Goal: Information Seeking & Learning: Learn about a topic

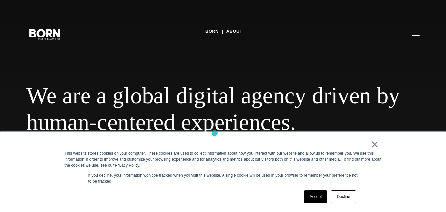
scroll to position [165, 0]
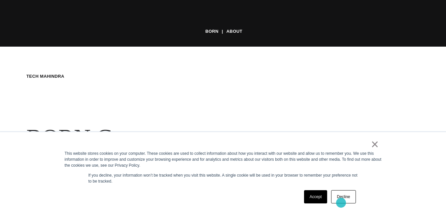
click at [341, 198] on link "Decline" at bounding box center [343, 196] width 24 height 13
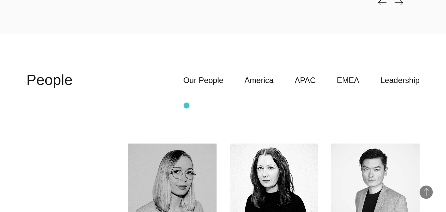
scroll to position [1585, 0]
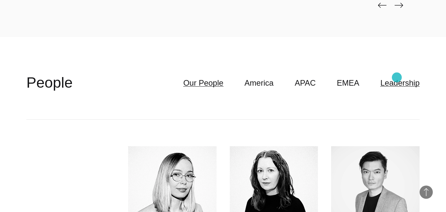
click at [397, 77] on link "Leadership" at bounding box center [399, 83] width 39 height 13
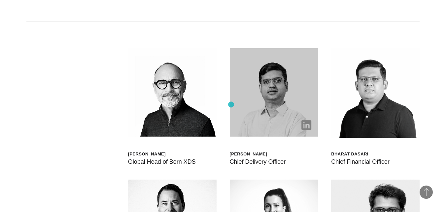
scroll to position [1684, 0]
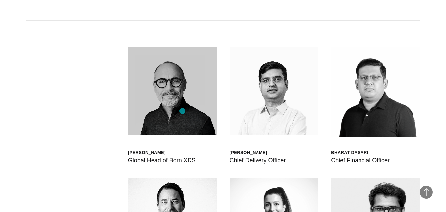
click at [182, 111] on img at bounding box center [172, 91] width 89 height 89
click at [181, 94] on img at bounding box center [172, 91] width 89 height 89
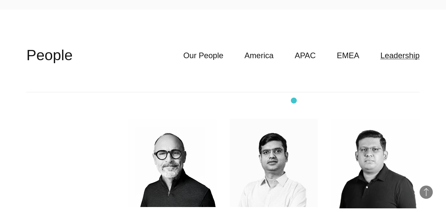
scroll to position [1552, 0]
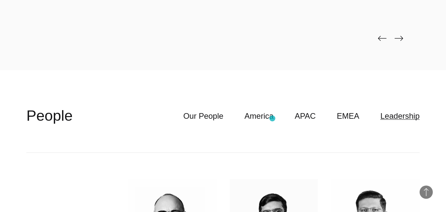
click at [272, 118] on header "**********" at bounding box center [222, 115] width 393 height 73
click at [271, 110] on link "America" at bounding box center [259, 116] width 29 height 13
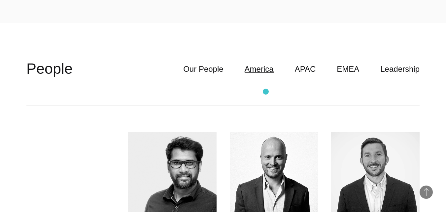
scroll to position [1585, 0]
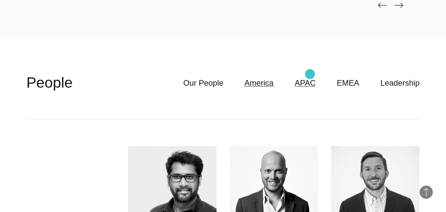
click at [310, 77] on link "APAC" at bounding box center [305, 83] width 21 height 13
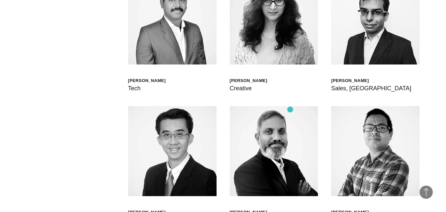
scroll to position [1651, 0]
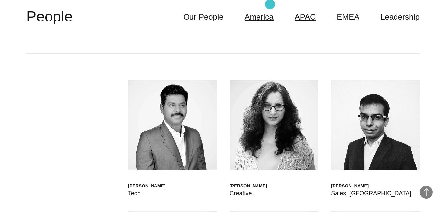
click at [270, 11] on link "America" at bounding box center [259, 17] width 29 height 13
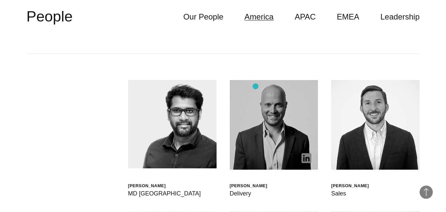
scroll to position [1783, 0]
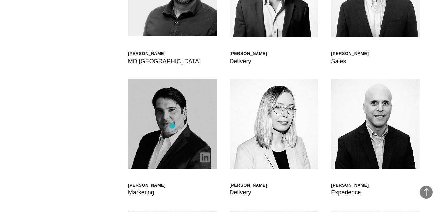
click at [172, 125] on img at bounding box center [172, 123] width 89 height 89
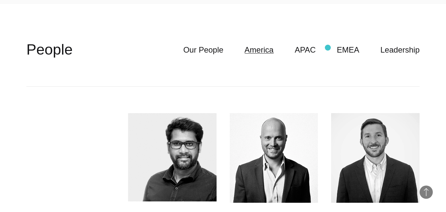
scroll to position [1486, 0]
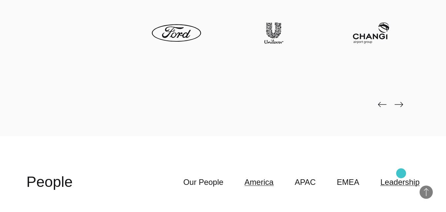
click at [401, 176] on link "Leadership" at bounding box center [399, 182] width 39 height 13
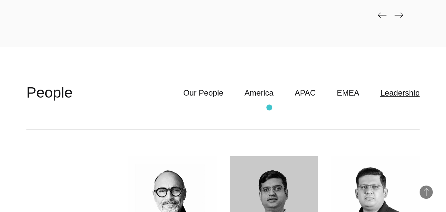
scroll to position [1651, 0]
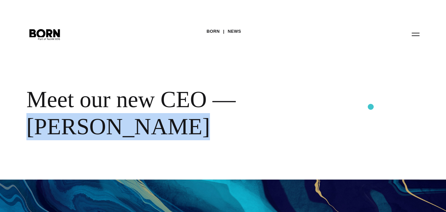
drag, startPoint x: 245, startPoint y: 107, endPoint x: 372, endPoint y: 107, distance: 126.8
click at [372, 107] on div "Meet our new CEO — [PERSON_NAME]" at bounding box center [214, 113] width 376 height 54
copy div "[PERSON_NAME]"
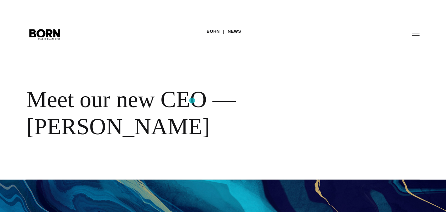
click at [192, 100] on div "Meet our new CEO — [PERSON_NAME]" at bounding box center [214, 113] width 376 height 54
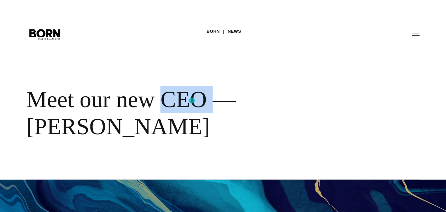
click at [192, 100] on div "Meet our new CEO — [PERSON_NAME]" at bounding box center [214, 113] width 376 height 54
copy div "CEO"
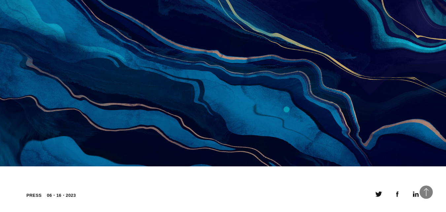
scroll to position [363, 0]
